Goal: Task Accomplishment & Management: Use online tool/utility

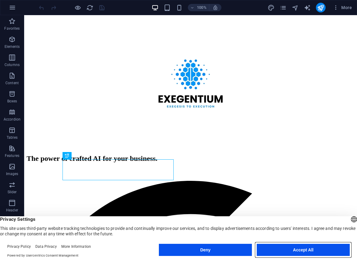
click at [276, 245] on button "Accept All" at bounding box center [303, 249] width 93 height 12
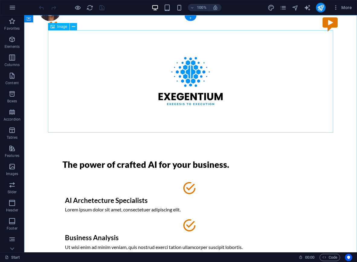
click at [189, 81] on figure at bounding box center [190, 81] width 285 height 102
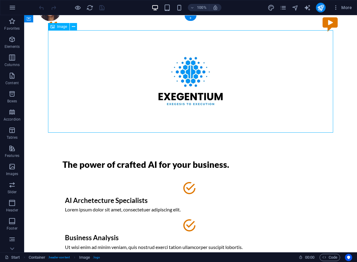
click at [188, 81] on figure at bounding box center [190, 81] width 285 height 102
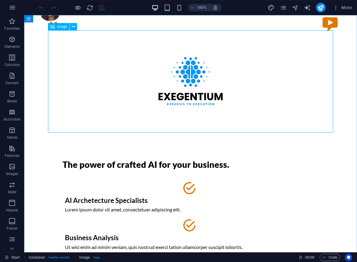
click at [63, 28] on span "Image" at bounding box center [62, 27] width 10 height 4
click at [73, 26] on icon at bounding box center [73, 27] width 3 height 6
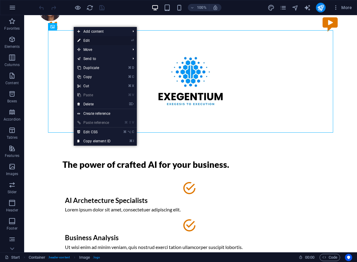
click at [86, 39] on link "⏎ Edit" at bounding box center [94, 40] width 41 height 9
select select "px"
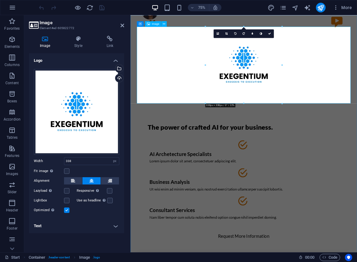
click at [357, 33] on figure at bounding box center [281, 81] width 285 height 102
click at [285, 103] on figure at bounding box center [281, 81] width 285 height 102
click at [246, 154] on div "The power of crafted AI for your business. AI Archetecture Specialists Lorem ip…" at bounding box center [281, 238] width 285 height 187
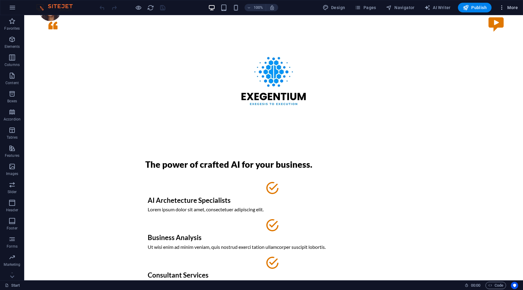
click at [357, 10] on span "More" at bounding box center [507, 8] width 19 height 6
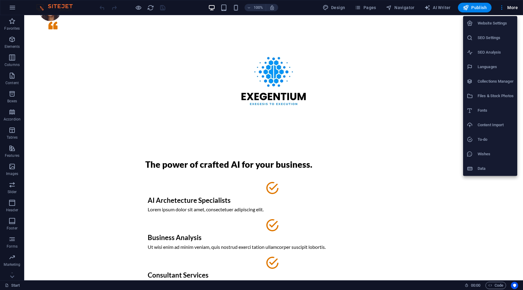
click at [339, 9] on div at bounding box center [261, 145] width 523 height 290
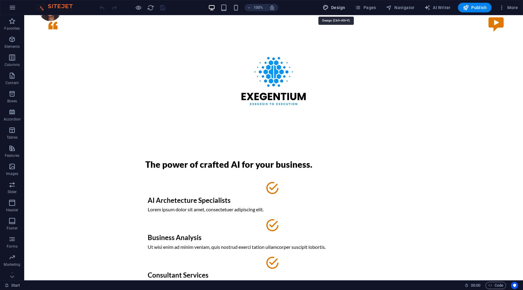
click at [332, 8] on span "Design" at bounding box center [333, 8] width 23 height 6
select select "px"
select select "400"
select select "px"
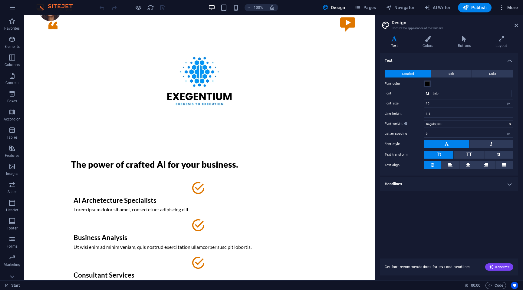
click at [357, 10] on icon "button" at bounding box center [501, 8] width 6 height 6
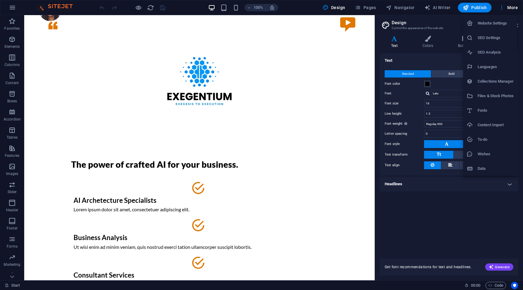
click at [305, 155] on div at bounding box center [261, 145] width 523 height 290
